Goal: Transaction & Acquisition: Purchase product/service

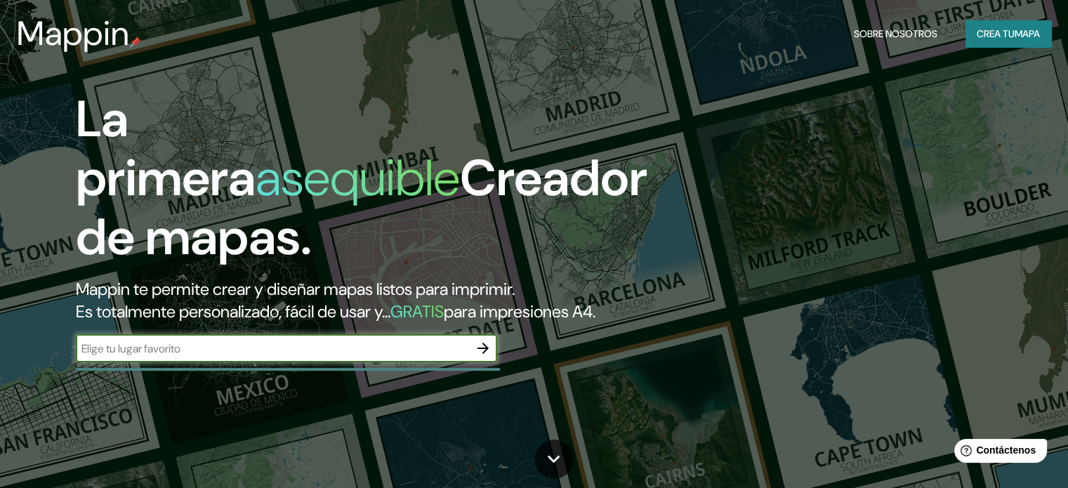
click at [236, 357] on input "text" at bounding box center [272, 348] width 393 height 16
type input "iztacalco"
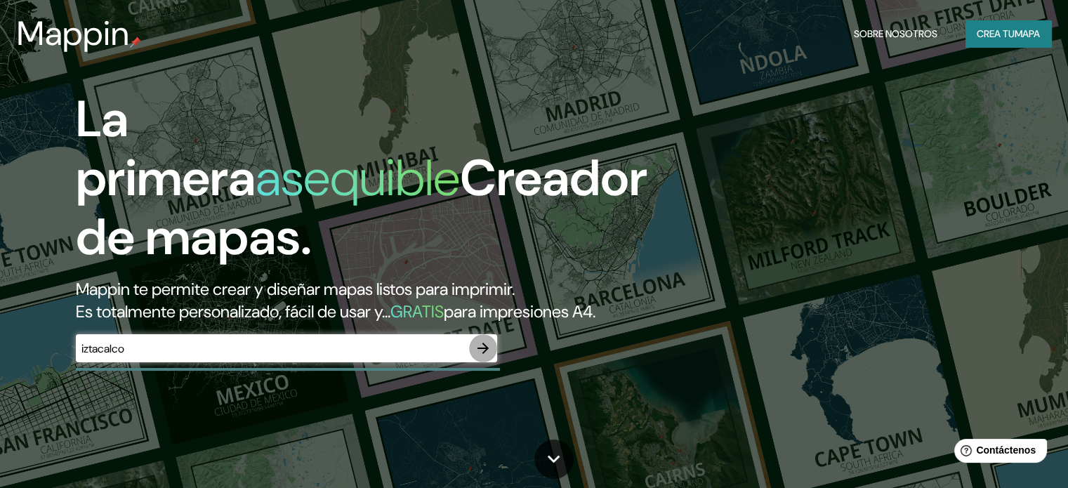
click at [487, 357] on icon "button" at bounding box center [483, 348] width 17 height 17
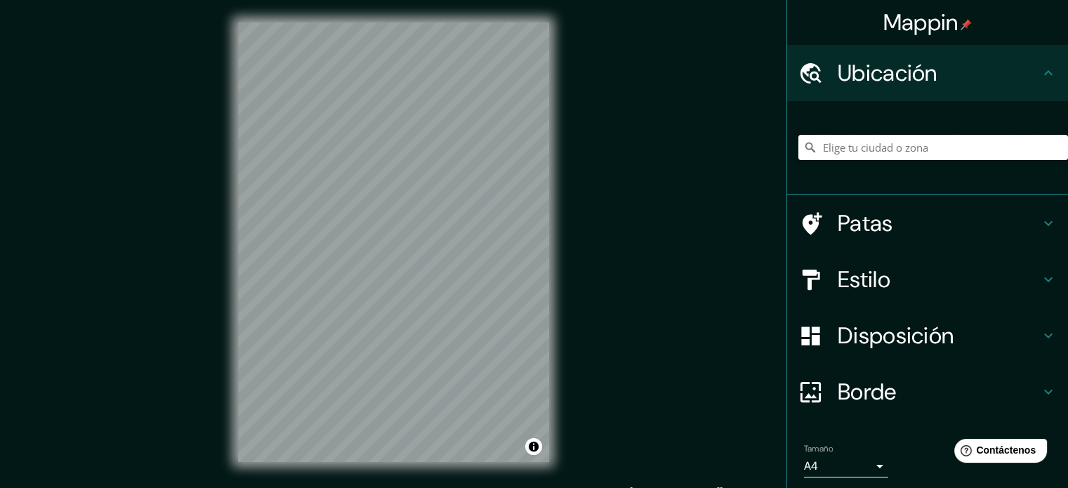
click at [867, 154] on input "Elige tu ciudad o zona" at bounding box center [933, 147] width 270 height 25
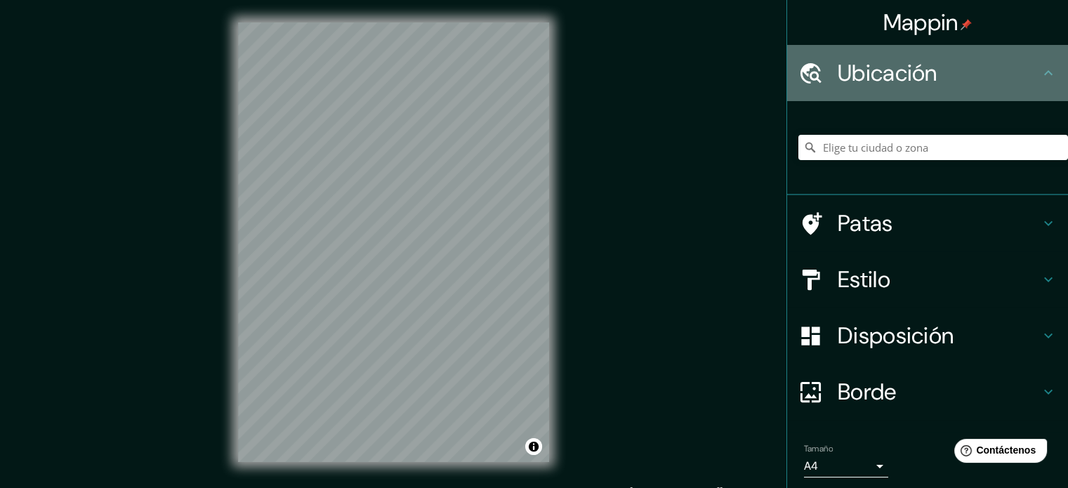
click at [1040, 67] on icon at bounding box center [1048, 73] width 17 height 17
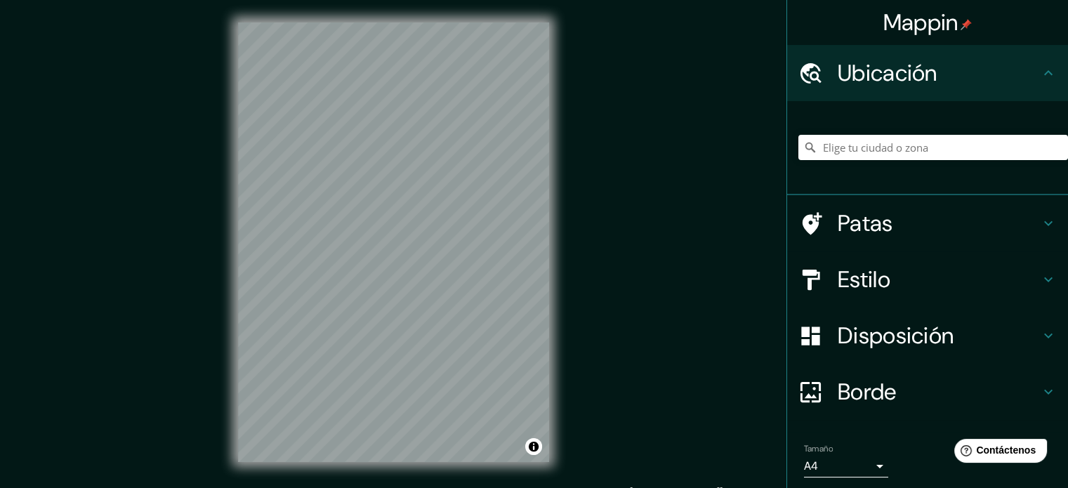
click at [1040, 75] on icon at bounding box center [1048, 73] width 17 height 17
click at [849, 151] on input "Elige tu ciudad o zona" at bounding box center [933, 147] width 270 height 25
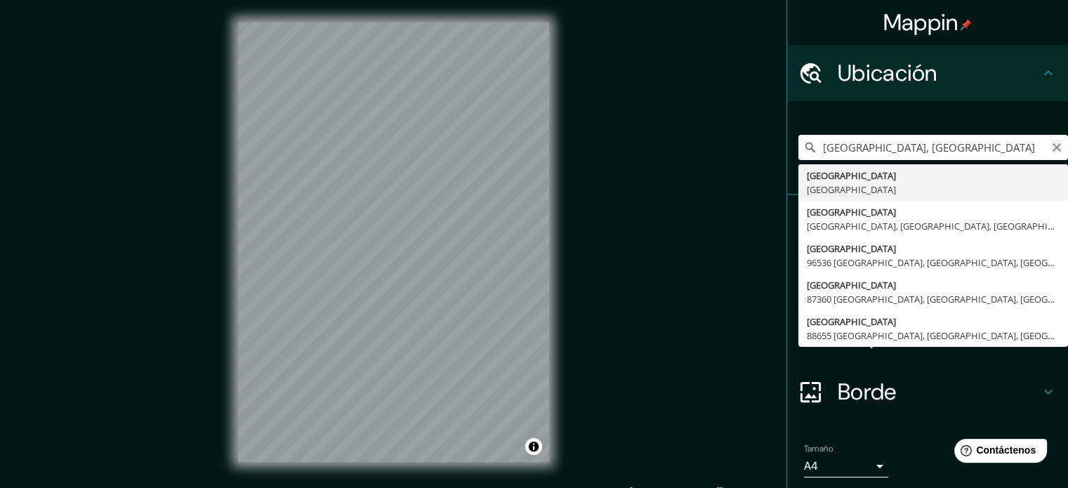
type input "[GEOGRAPHIC_DATA], [GEOGRAPHIC_DATA]"
click at [1051, 148] on icon "Claro" at bounding box center [1056, 147] width 11 height 11
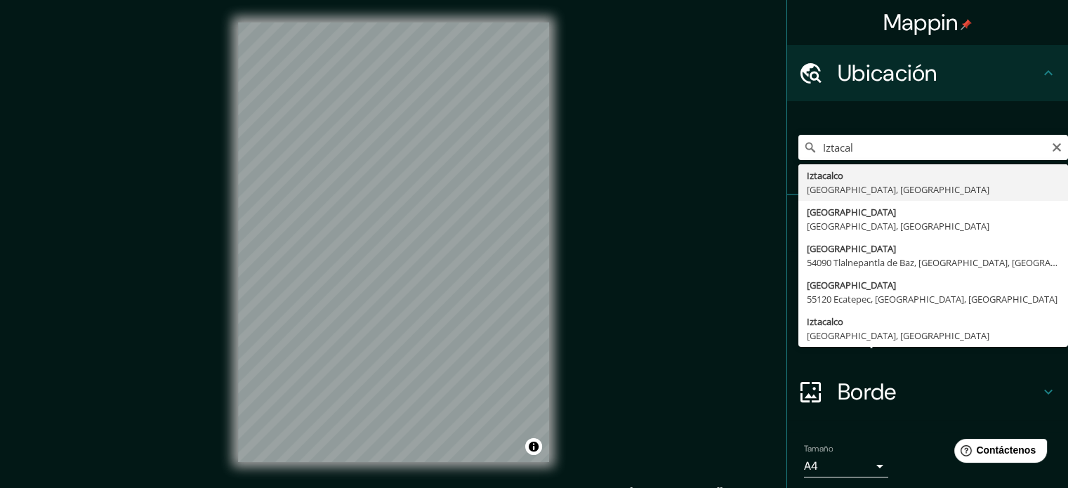
type input "Iztacalco, [GEOGRAPHIC_DATA], [GEOGRAPHIC_DATA]"
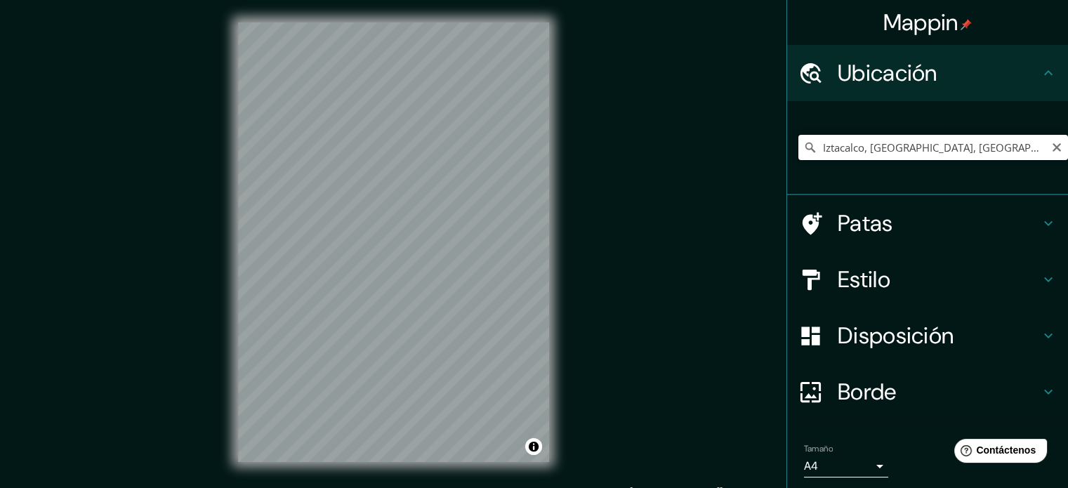
click at [1012, 148] on input "Iztacalco, [GEOGRAPHIC_DATA], [GEOGRAPHIC_DATA]" at bounding box center [933, 147] width 270 height 25
click at [995, 140] on input "Iztacalco, [GEOGRAPHIC_DATA], [GEOGRAPHIC_DATA]" at bounding box center [933, 147] width 270 height 25
click at [1052, 148] on icon "Claro" at bounding box center [1056, 147] width 8 height 8
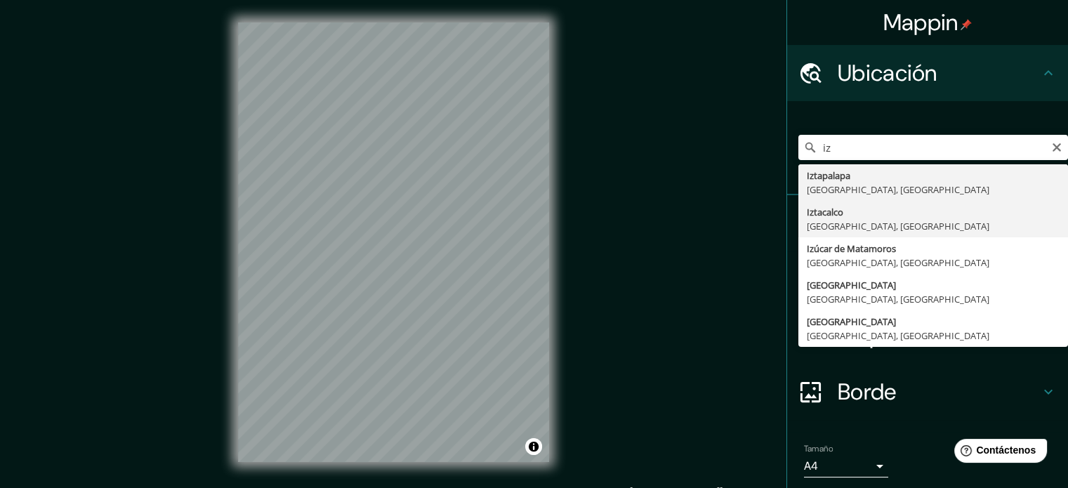
type input "Iztacalco, [GEOGRAPHIC_DATA], [GEOGRAPHIC_DATA]"
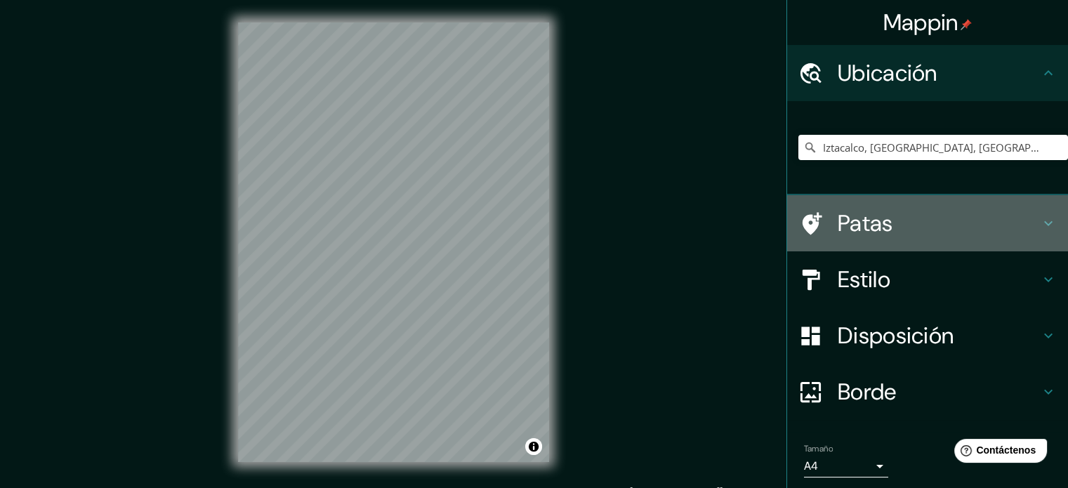
click at [1040, 217] on icon at bounding box center [1048, 223] width 17 height 17
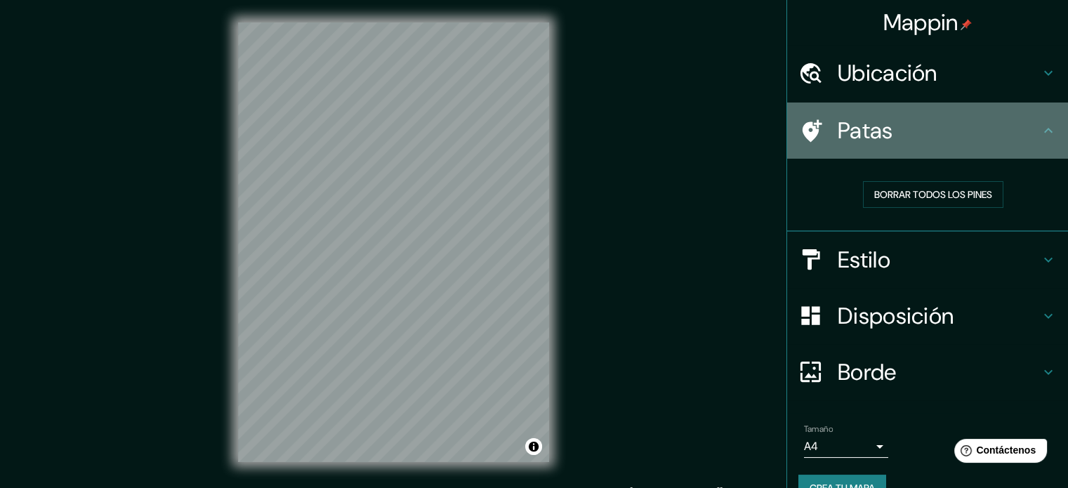
click at [1042, 127] on icon at bounding box center [1048, 130] width 17 height 17
click at [1040, 124] on icon at bounding box center [1048, 130] width 17 height 17
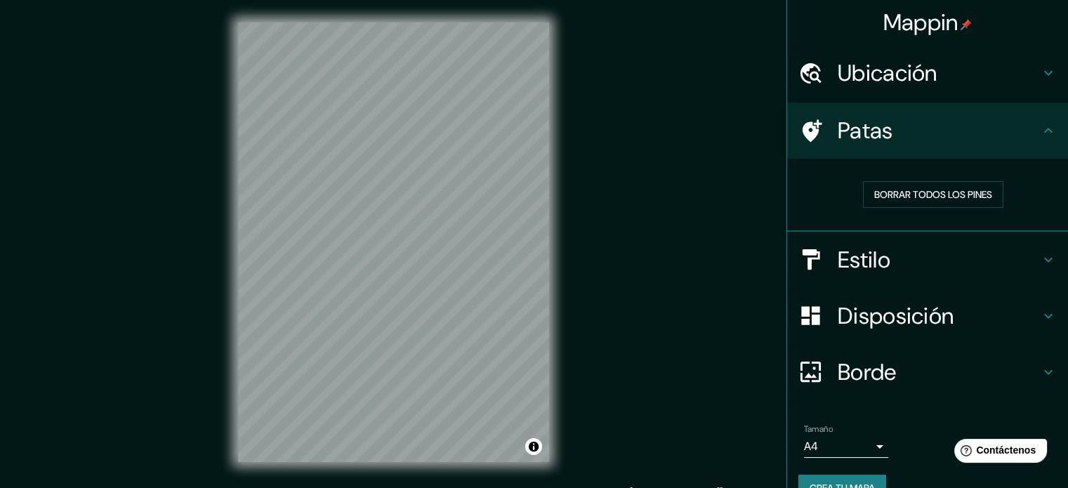
click at [995, 263] on h4 "Estilo" at bounding box center [938, 260] width 202 height 28
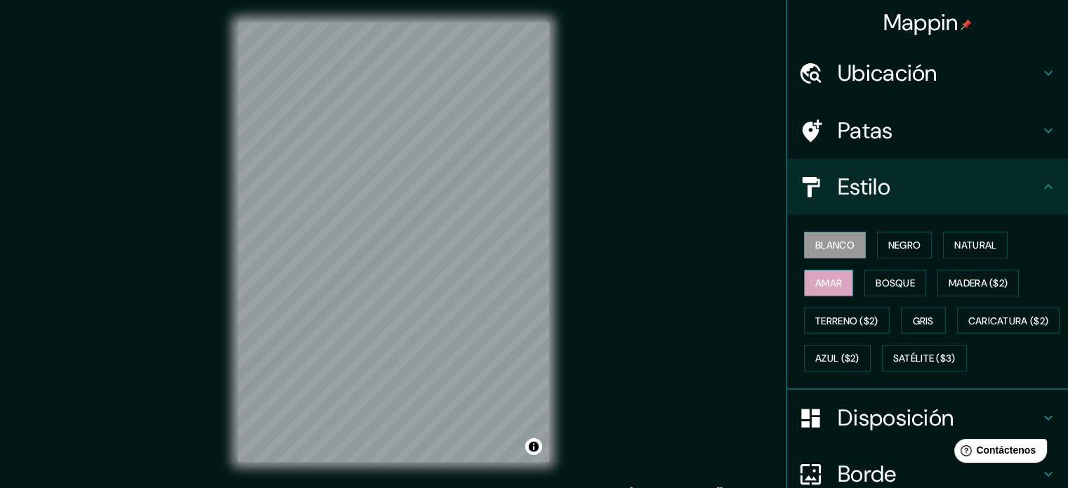
click at [815, 289] on font "Amar" at bounding box center [828, 283] width 27 height 18
click at [878, 281] on font "Bosque" at bounding box center [894, 283] width 39 height 13
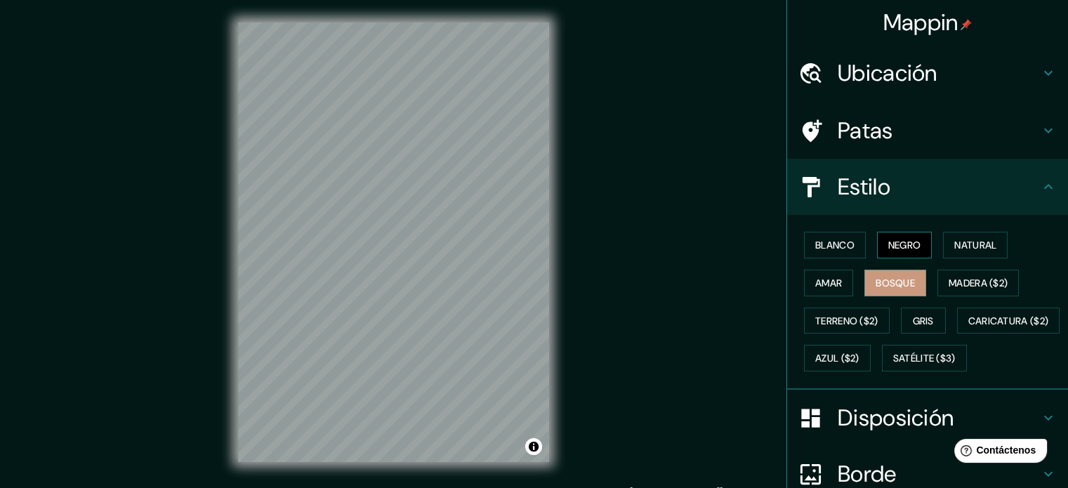
click at [888, 252] on font "Negro" at bounding box center [904, 245] width 33 height 18
click at [954, 248] on font "Natural" at bounding box center [975, 245] width 42 height 13
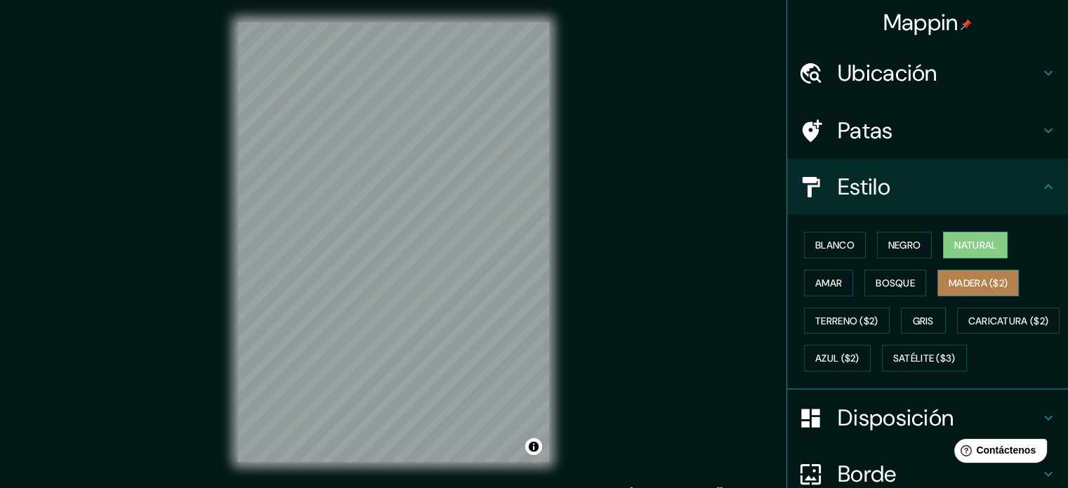
click at [966, 279] on font "Madera ($2)" at bounding box center [977, 283] width 59 height 13
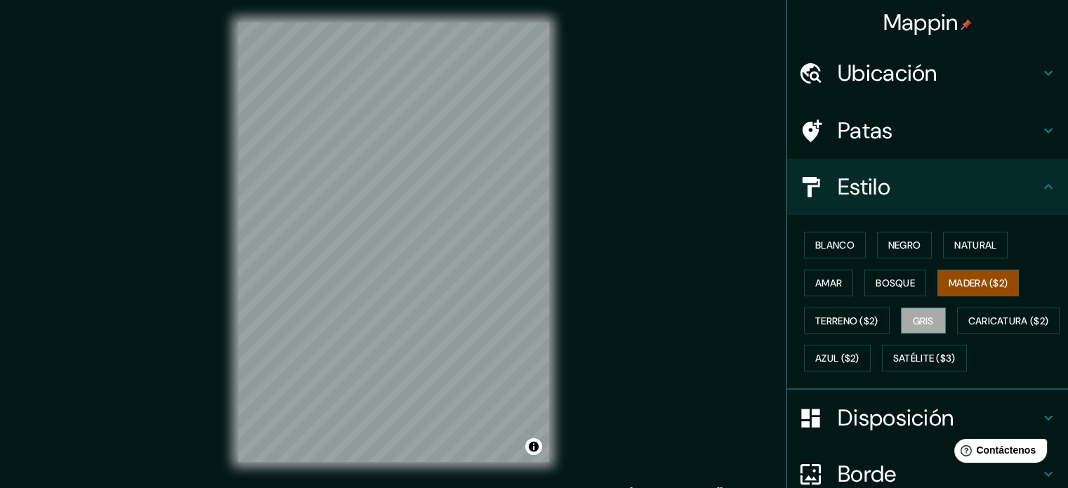
click at [915, 318] on font "Gris" at bounding box center [923, 320] width 21 height 13
click at [990, 283] on font "Madera ($2)" at bounding box center [977, 283] width 59 height 13
click at [825, 322] on font "Terreno ($2)" at bounding box center [846, 320] width 63 height 13
click at [913, 325] on font "Gris" at bounding box center [923, 320] width 21 height 13
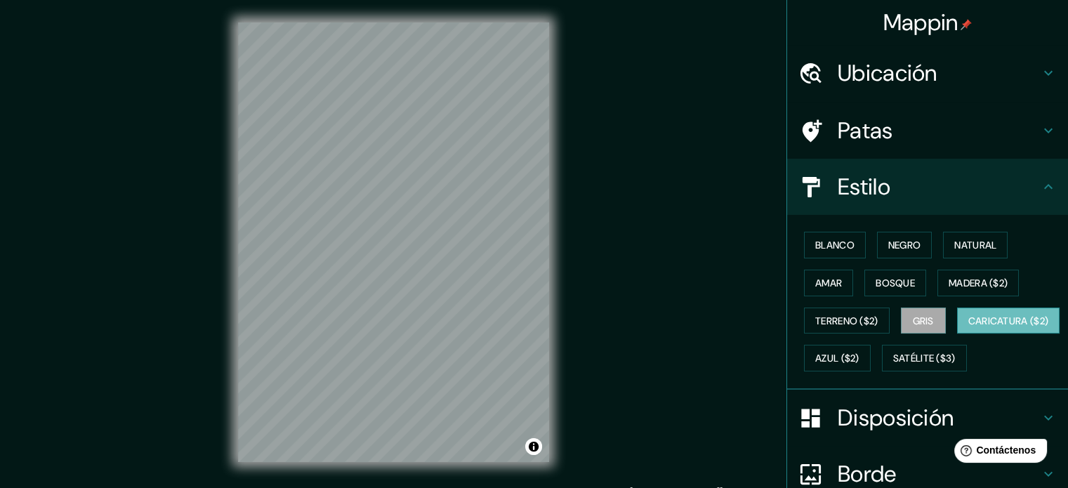
click at [968, 327] on font "Caricatura ($2)" at bounding box center [1008, 320] width 81 height 13
click at [859, 352] on font "Azul ($2)" at bounding box center [837, 358] width 44 height 13
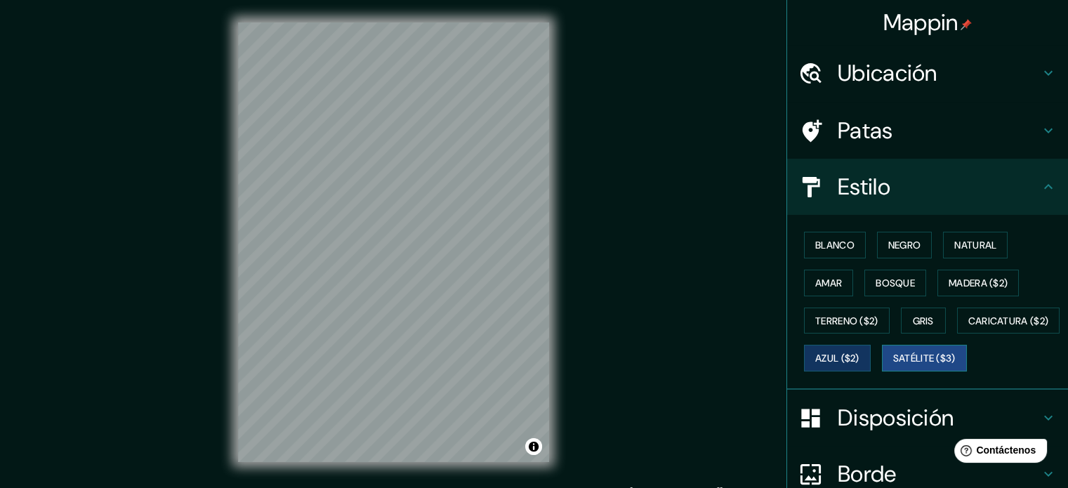
click at [882, 371] on button "Satélite ($3)" at bounding box center [924, 358] width 85 height 27
click at [964, 253] on font "Natural" at bounding box center [975, 245] width 42 height 18
